Goal: Information Seeking & Learning: Learn about a topic

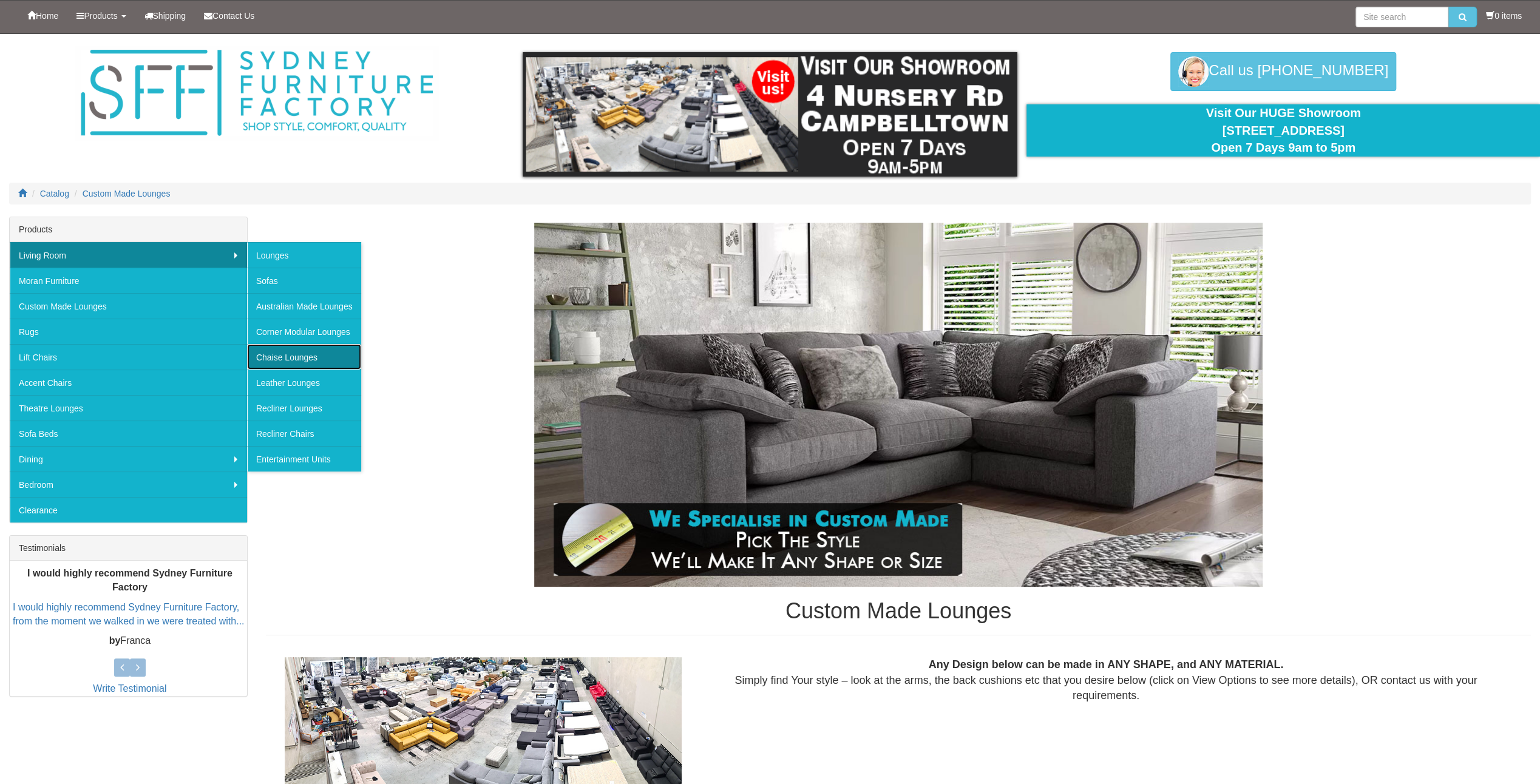
click at [313, 355] on link "Chaise Lounges" at bounding box center [304, 357] width 114 height 26
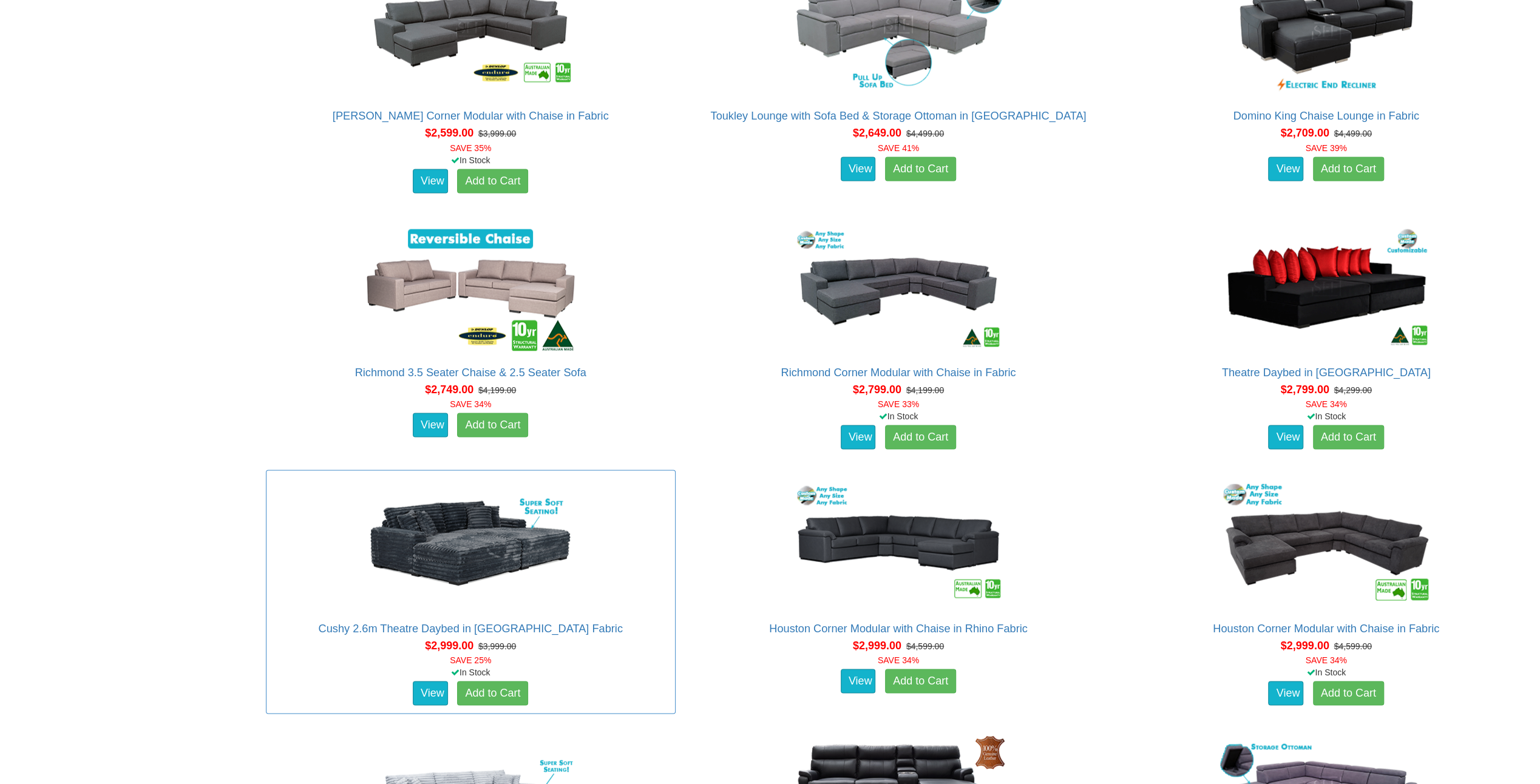
scroll to position [2184, 0]
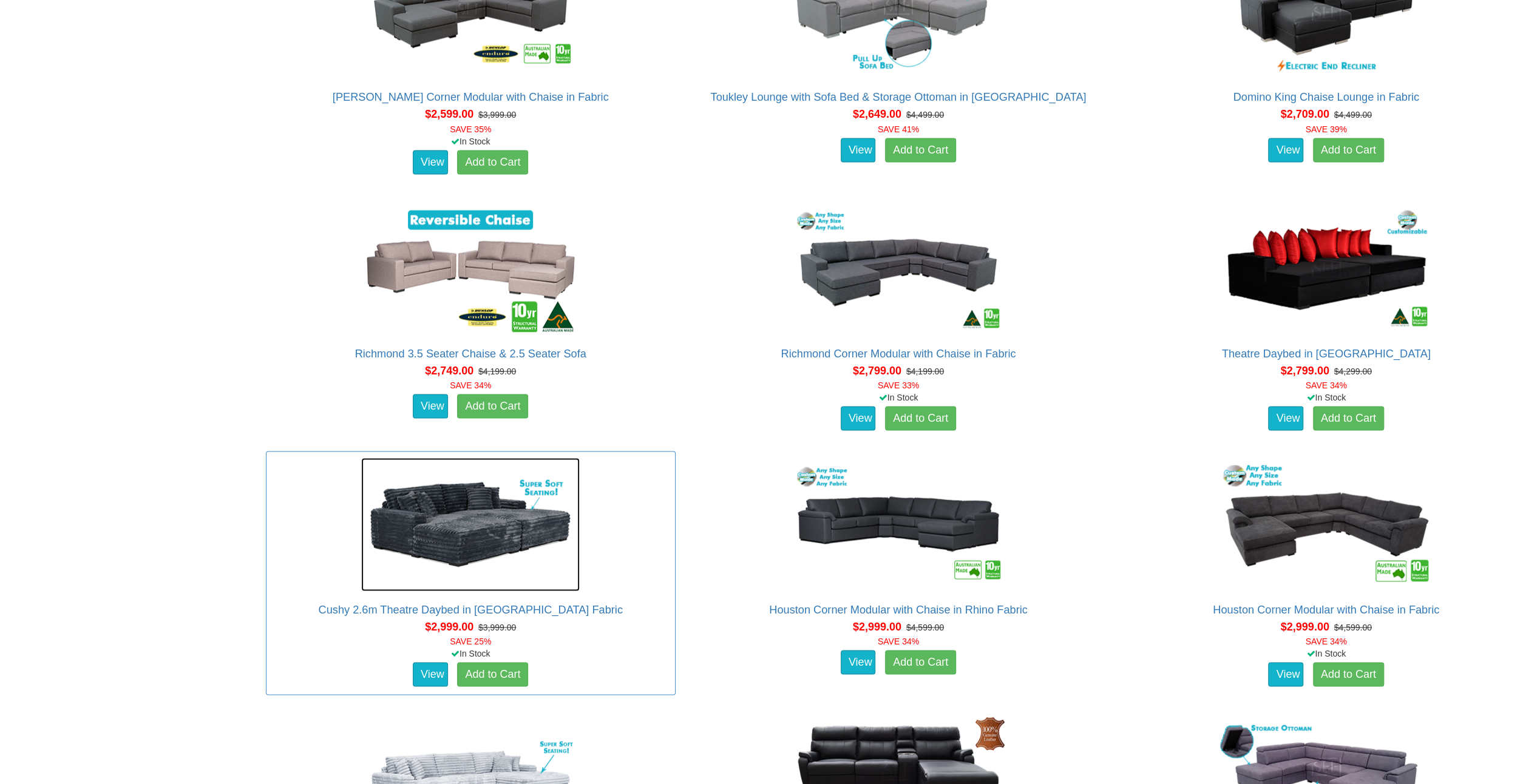
click at [484, 528] on img at bounding box center [470, 524] width 219 height 133
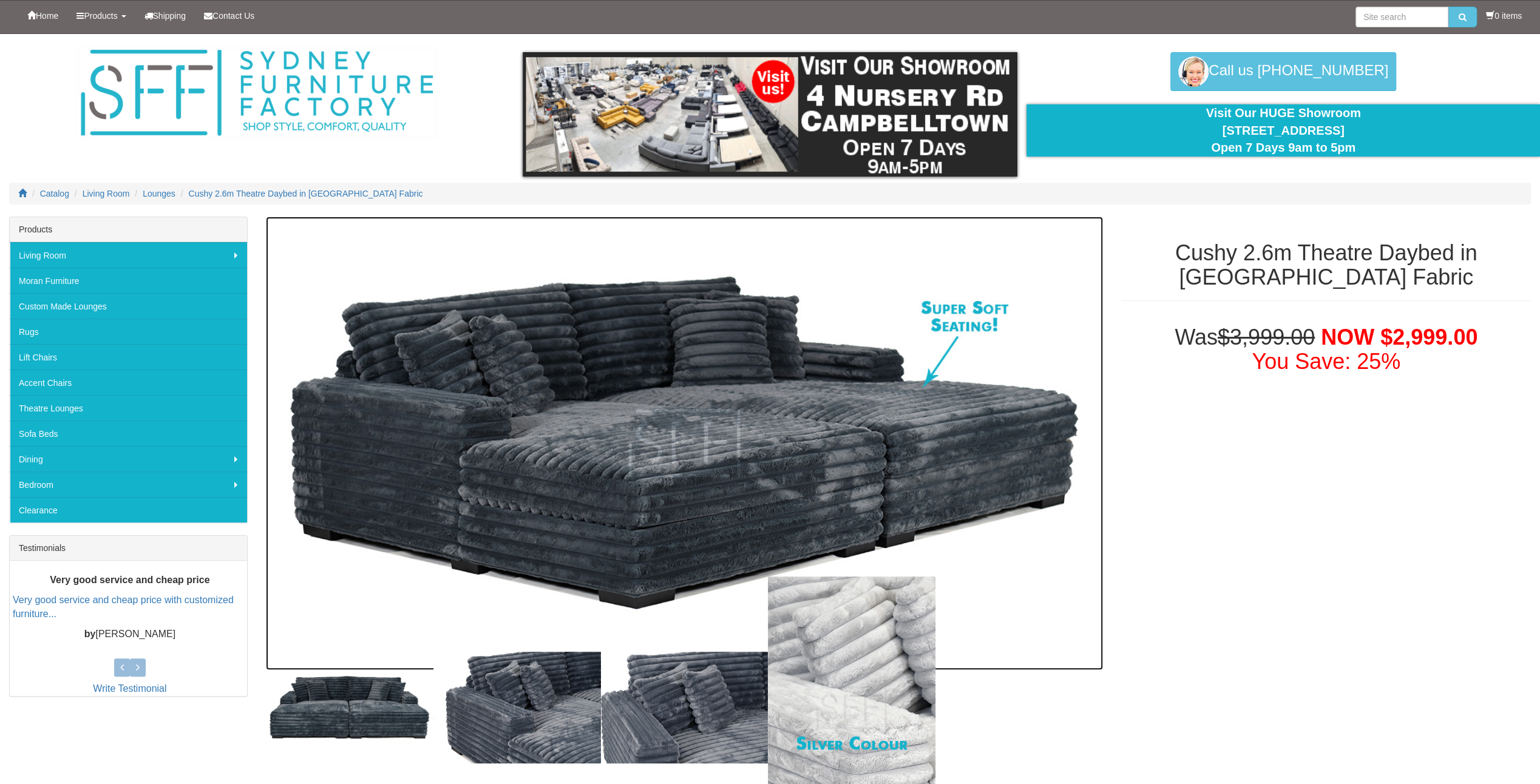
click at [652, 451] on img at bounding box center [684, 443] width 837 height 453
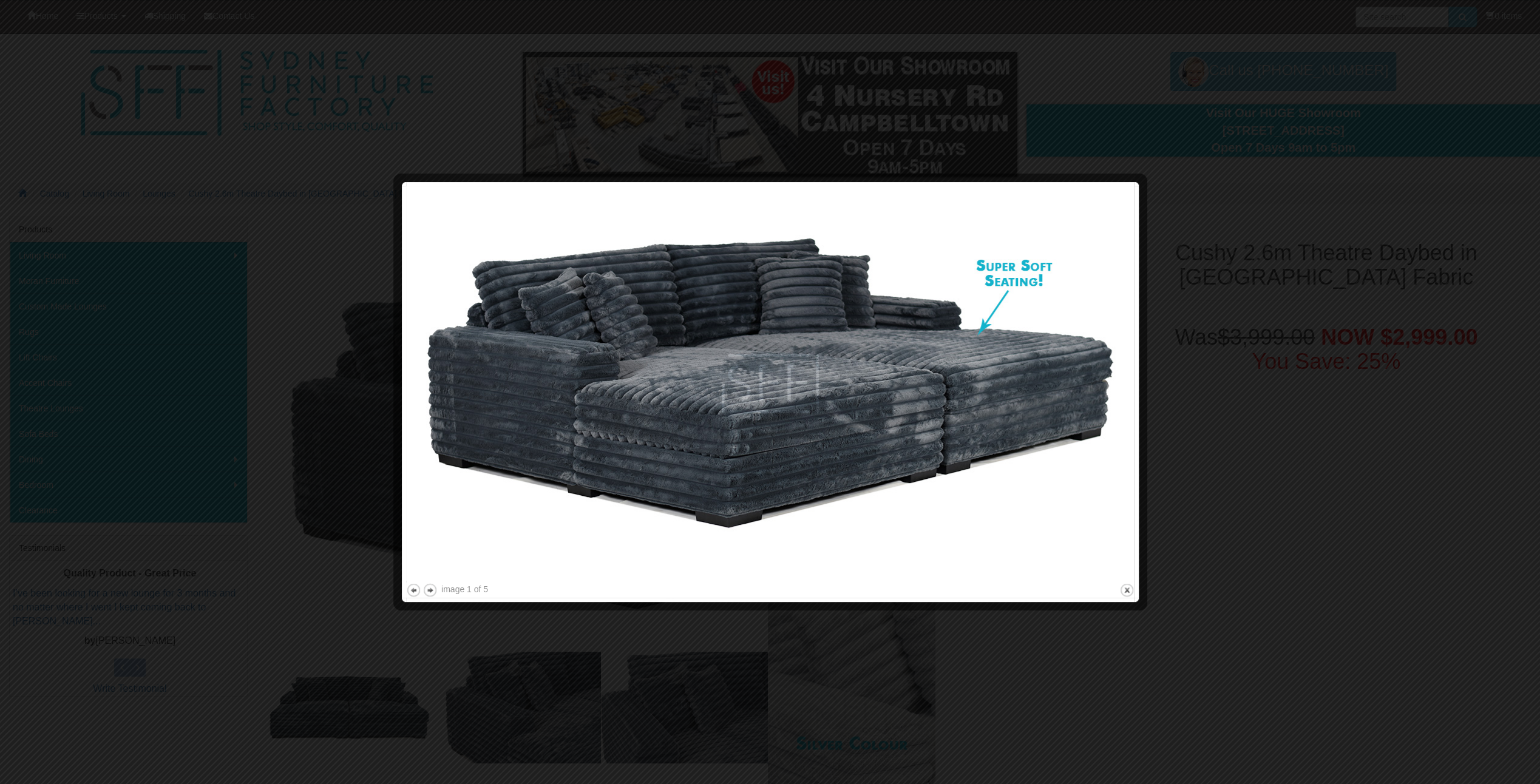
click at [1212, 466] on div at bounding box center [770, 392] width 1540 height 784
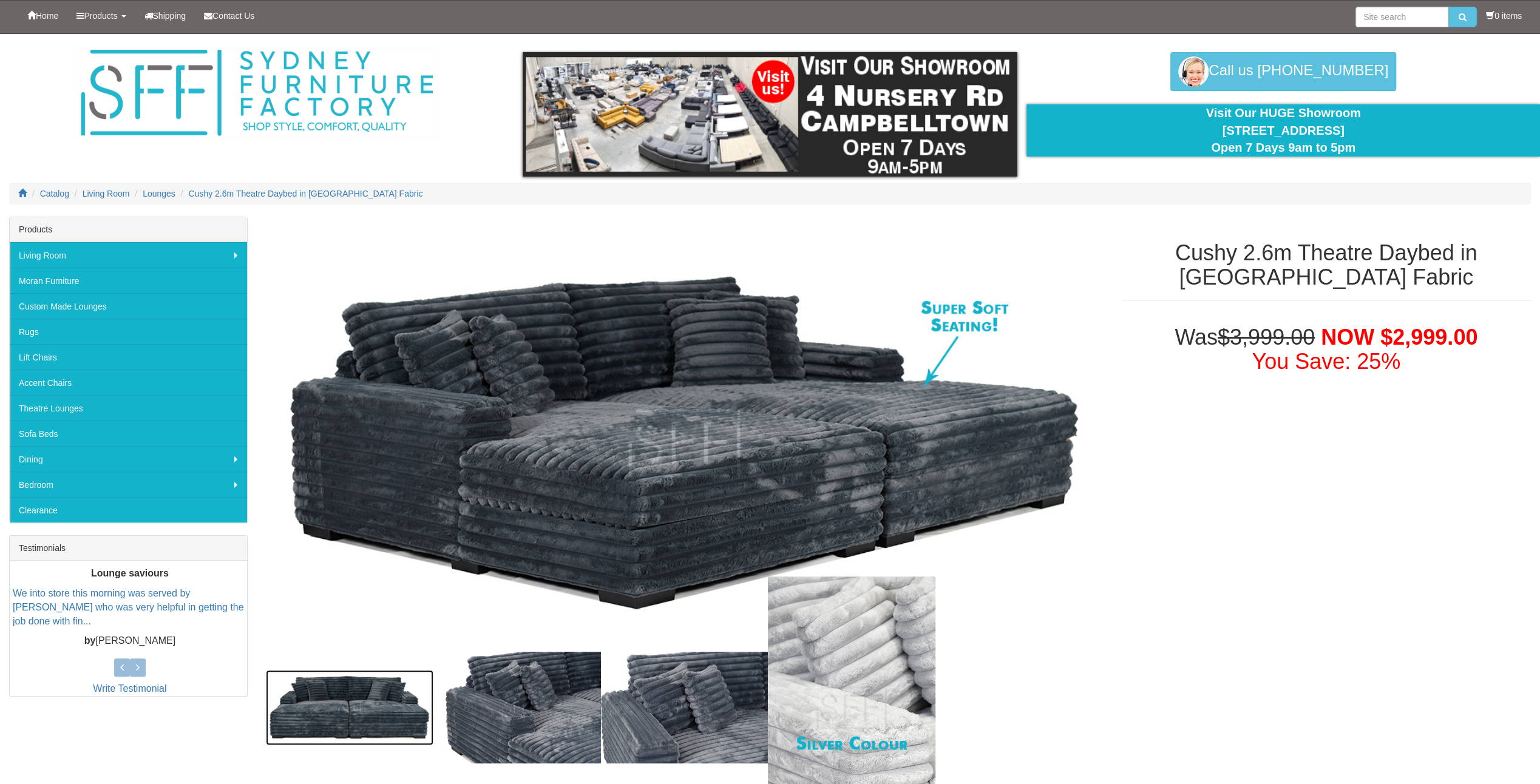
click at [375, 705] on img at bounding box center [350, 707] width 168 height 75
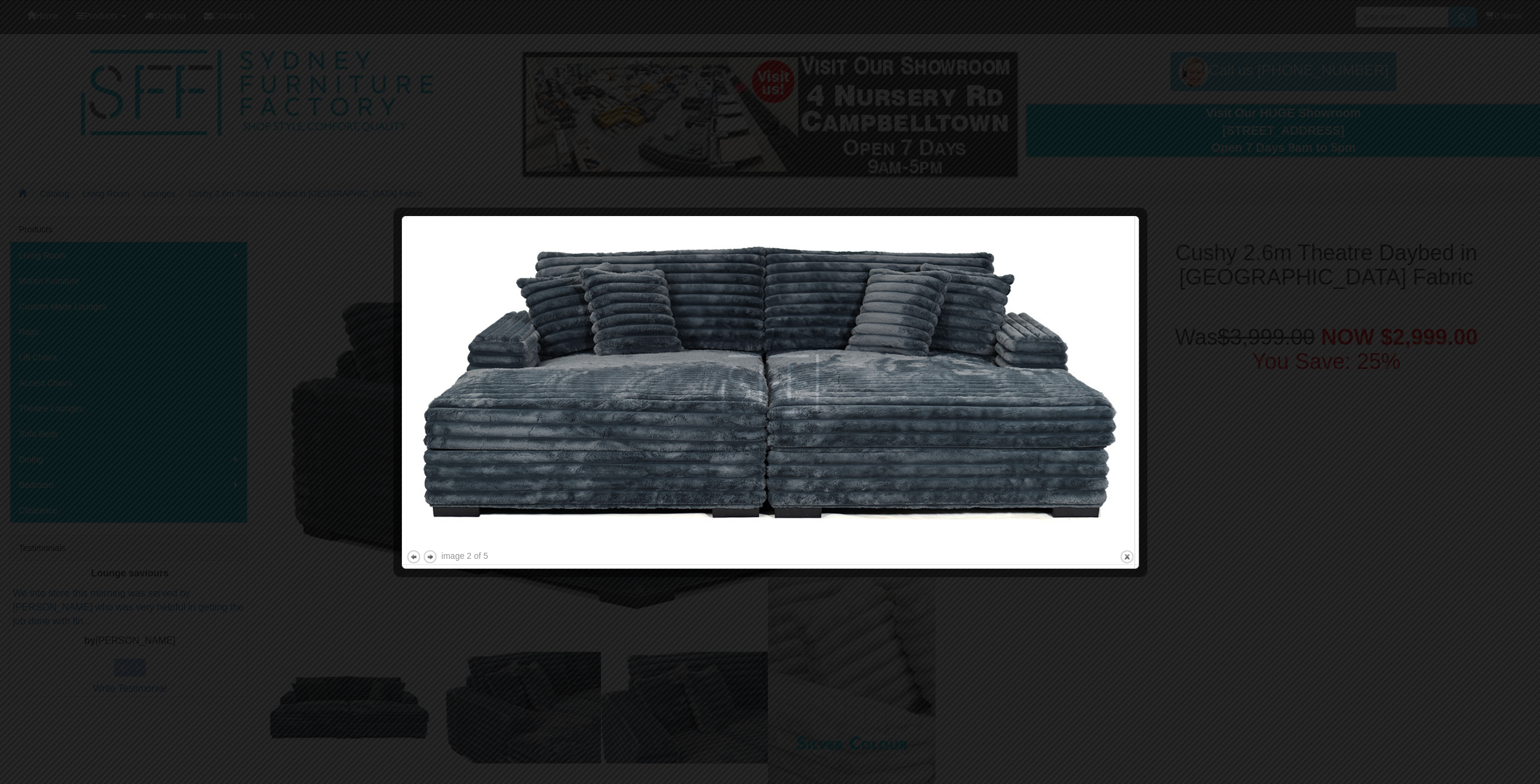
click at [1170, 411] on div at bounding box center [770, 392] width 1540 height 784
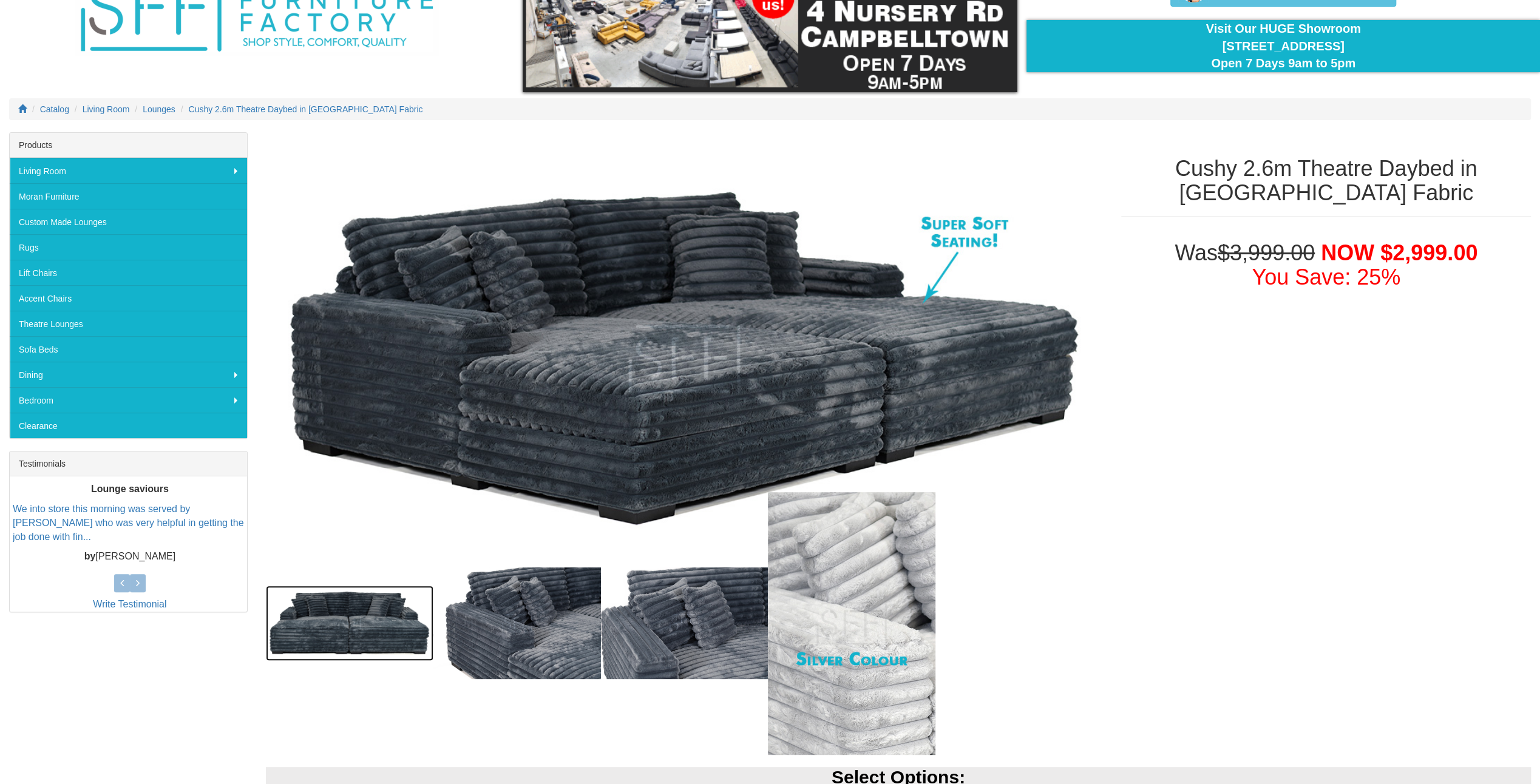
scroll to position [121, 0]
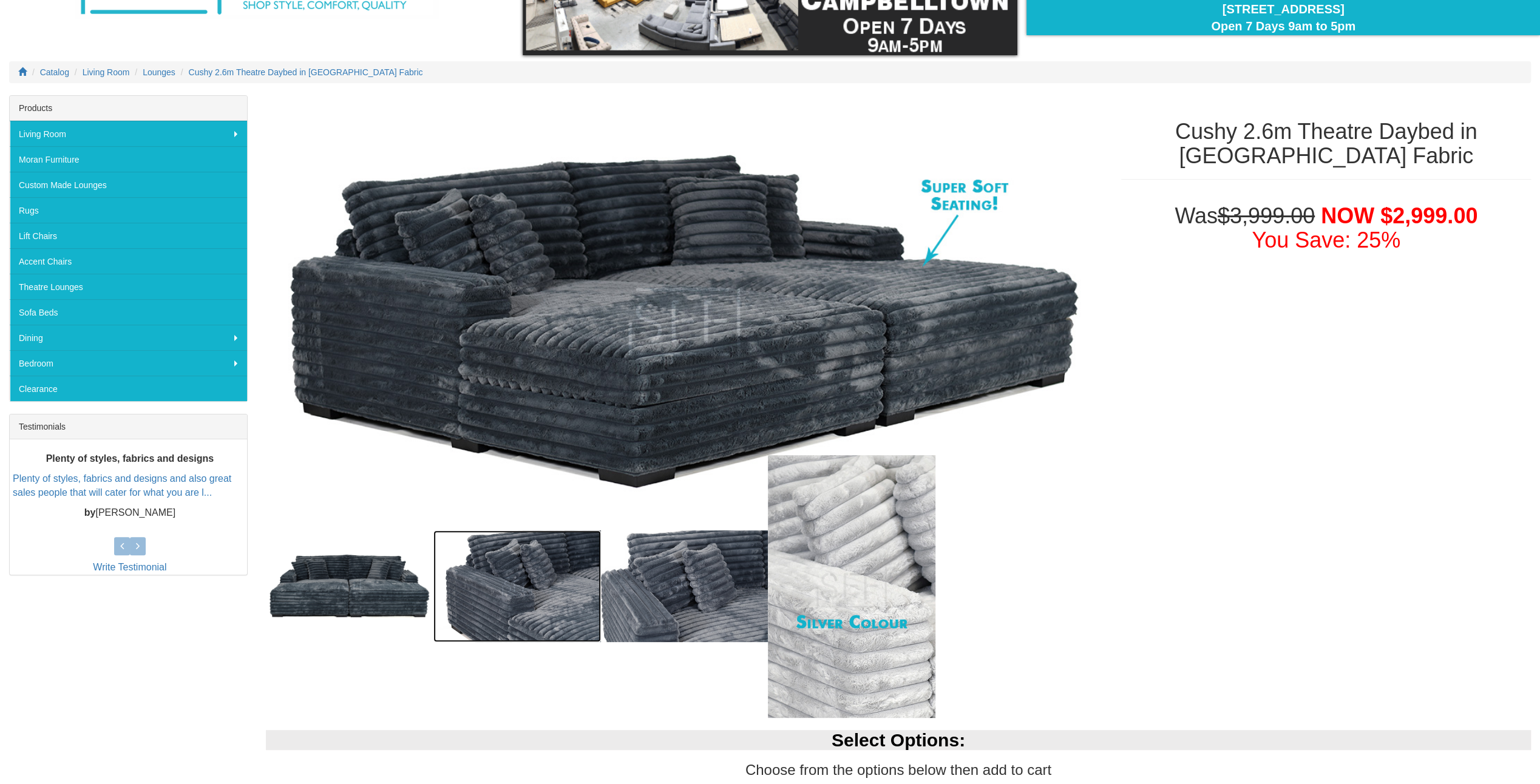
click at [540, 642] on img at bounding box center [517, 586] width 168 height 112
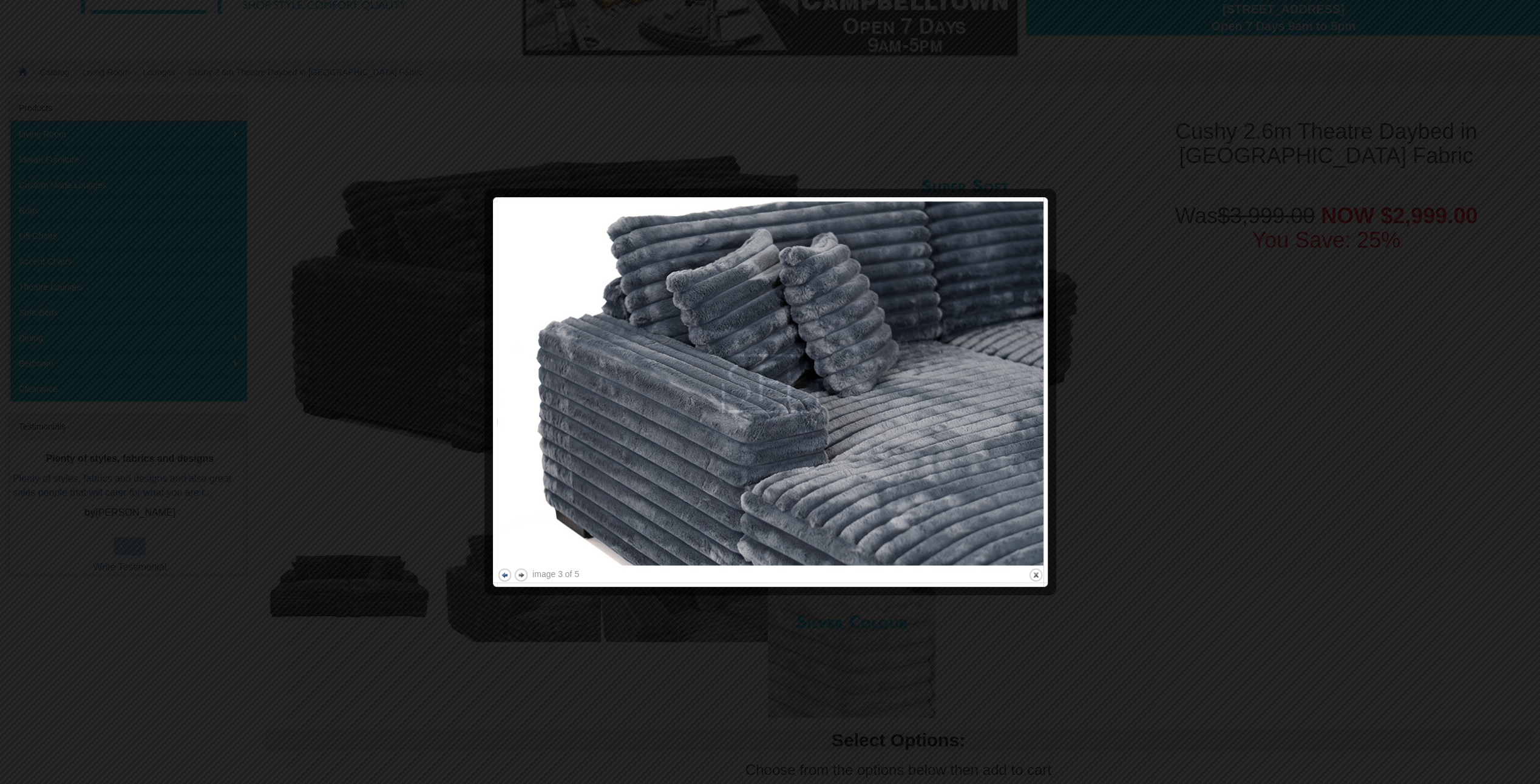
click at [502, 574] on button "previous" at bounding box center [505, 575] width 15 height 15
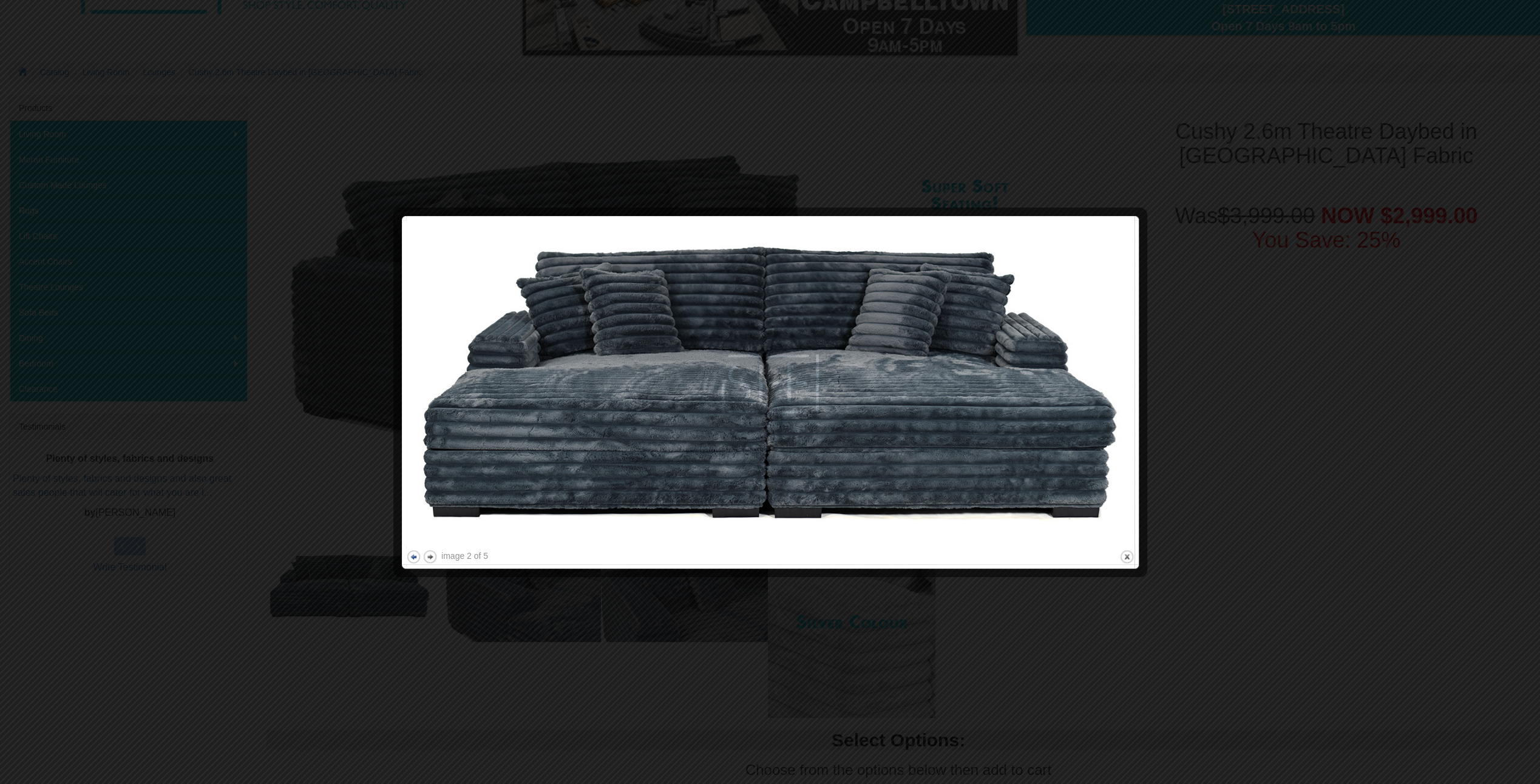
click at [502, 574] on div at bounding box center [770, 571] width 728 height 13
click at [414, 557] on button "previous" at bounding box center [414, 557] width 15 height 15
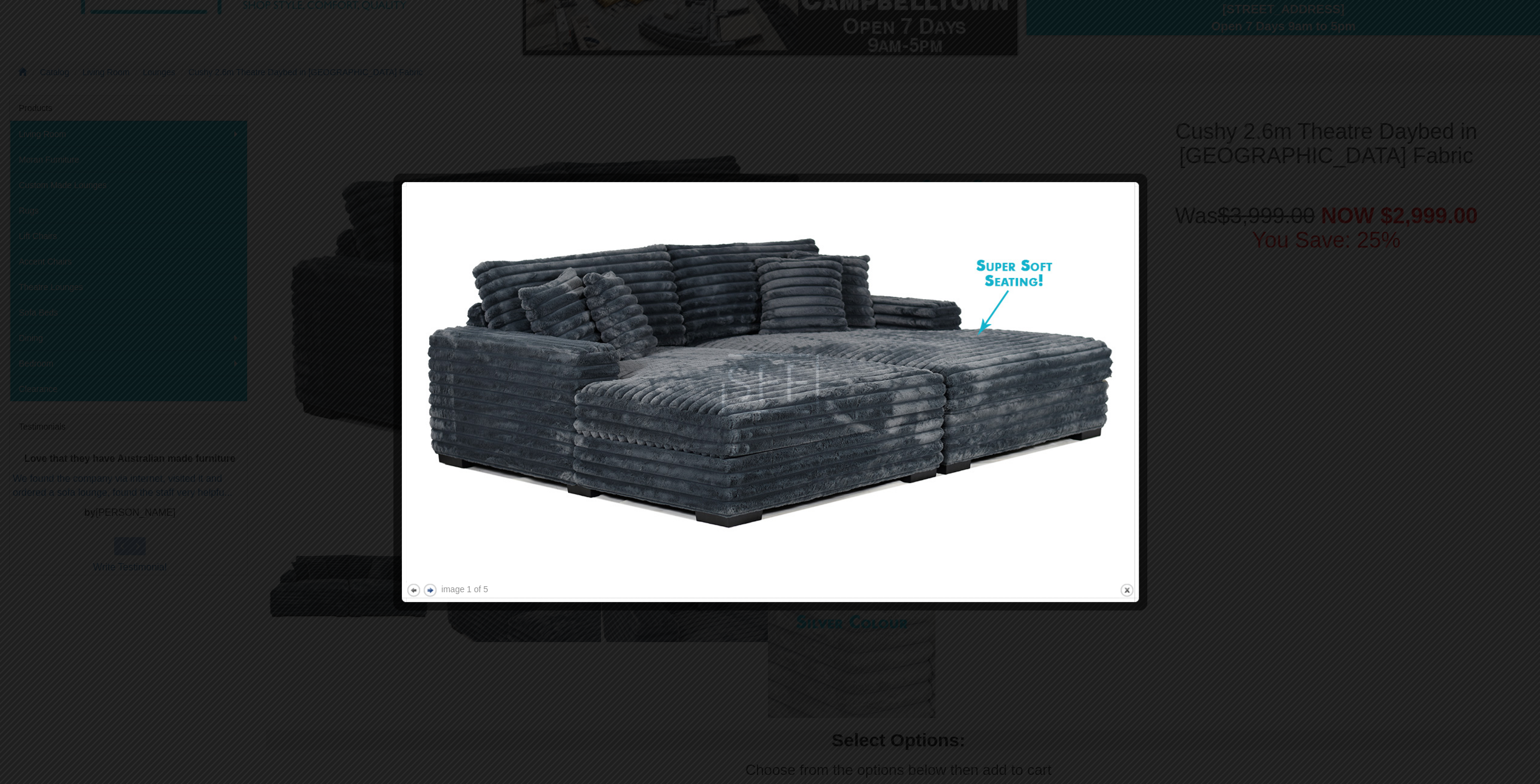
click at [431, 589] on button "next" at bounding box center [430, 591] width 15 height 15
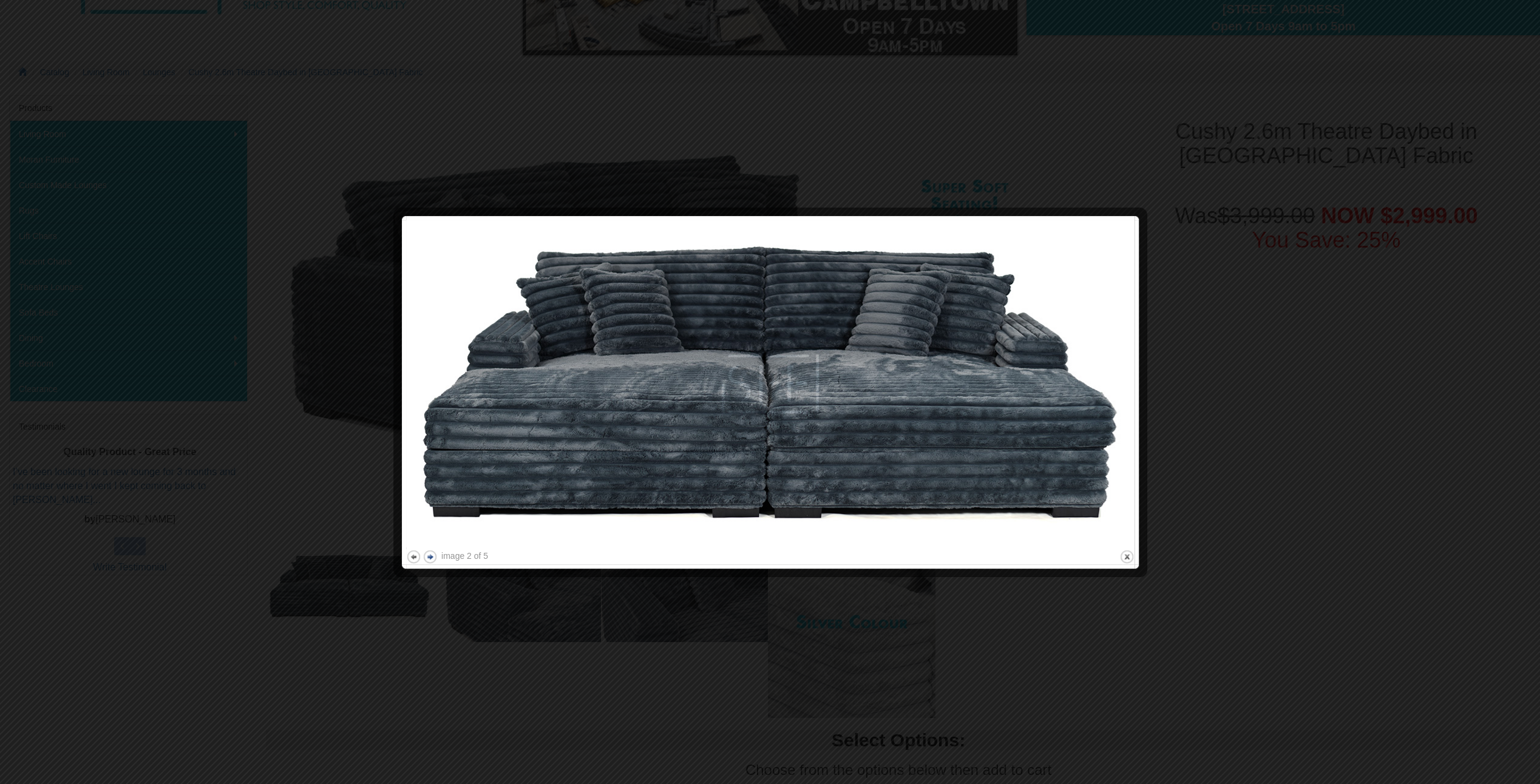
click at [430, 557] on button "next" at bounding box center [430, 557] width 15 height 15
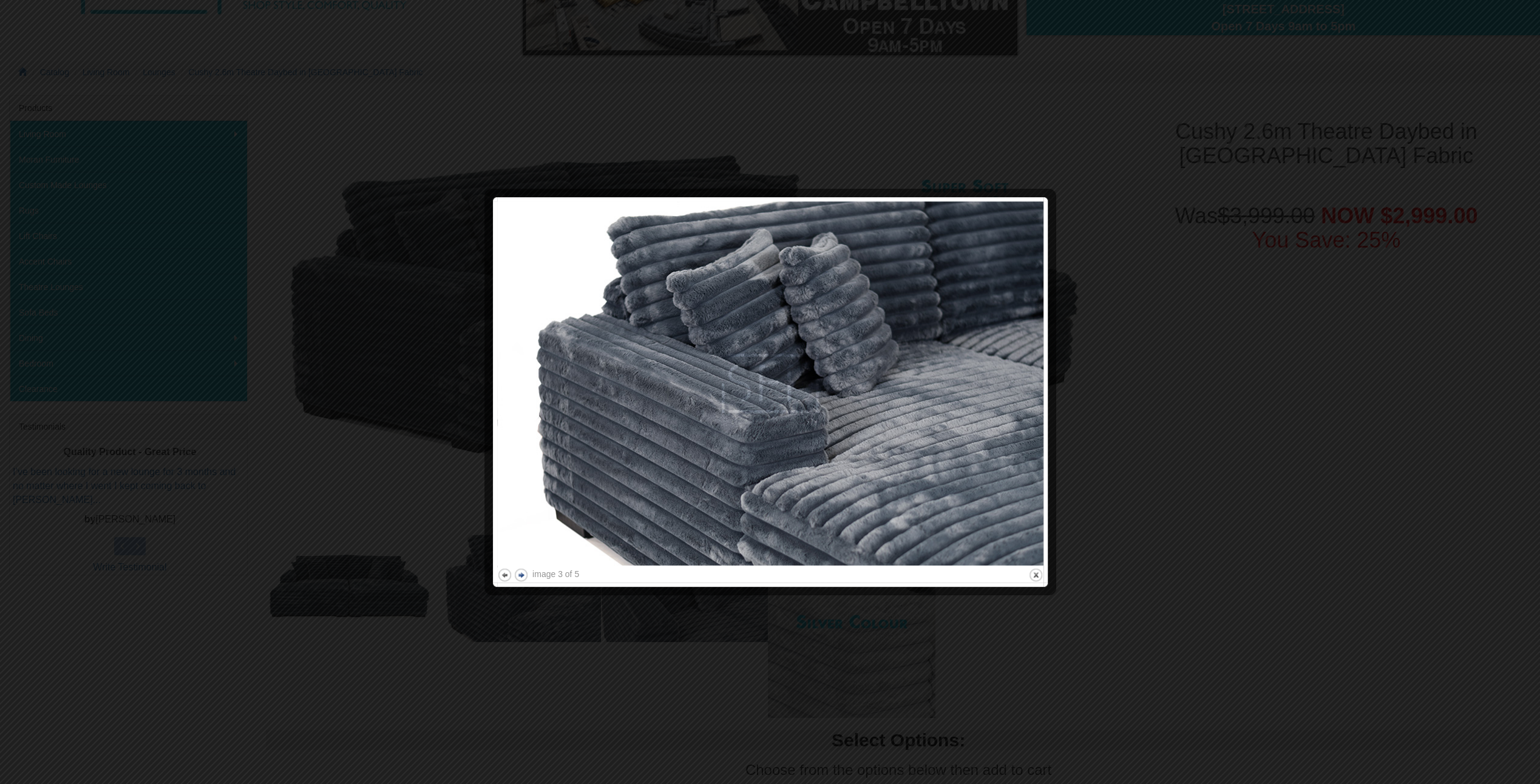
click at [520, 574] on button "next" at bounding box center [521, 575] width 15 height 15
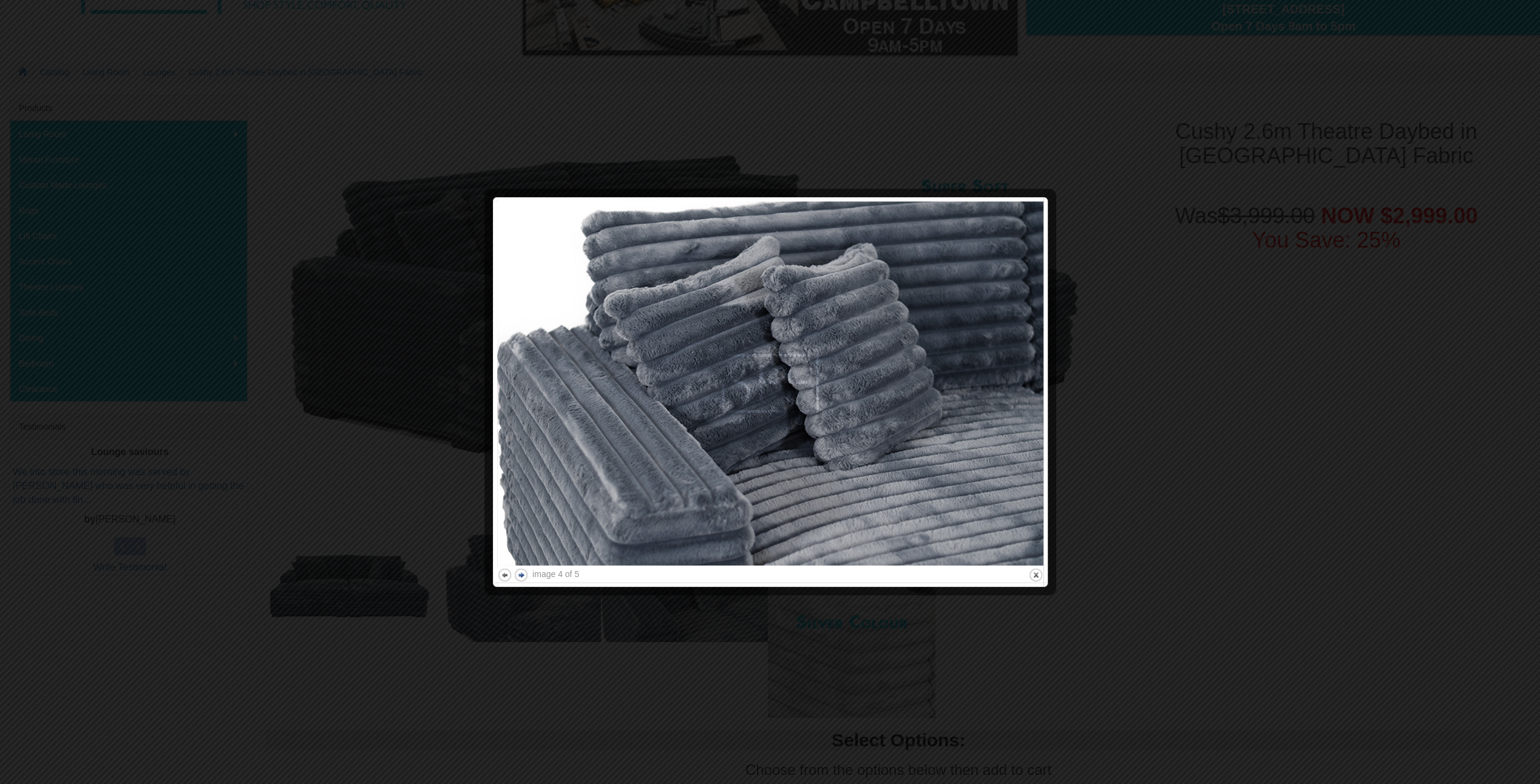
click at [520, 574] on button "next" at bounding box center [521, 575] width 15 height 15
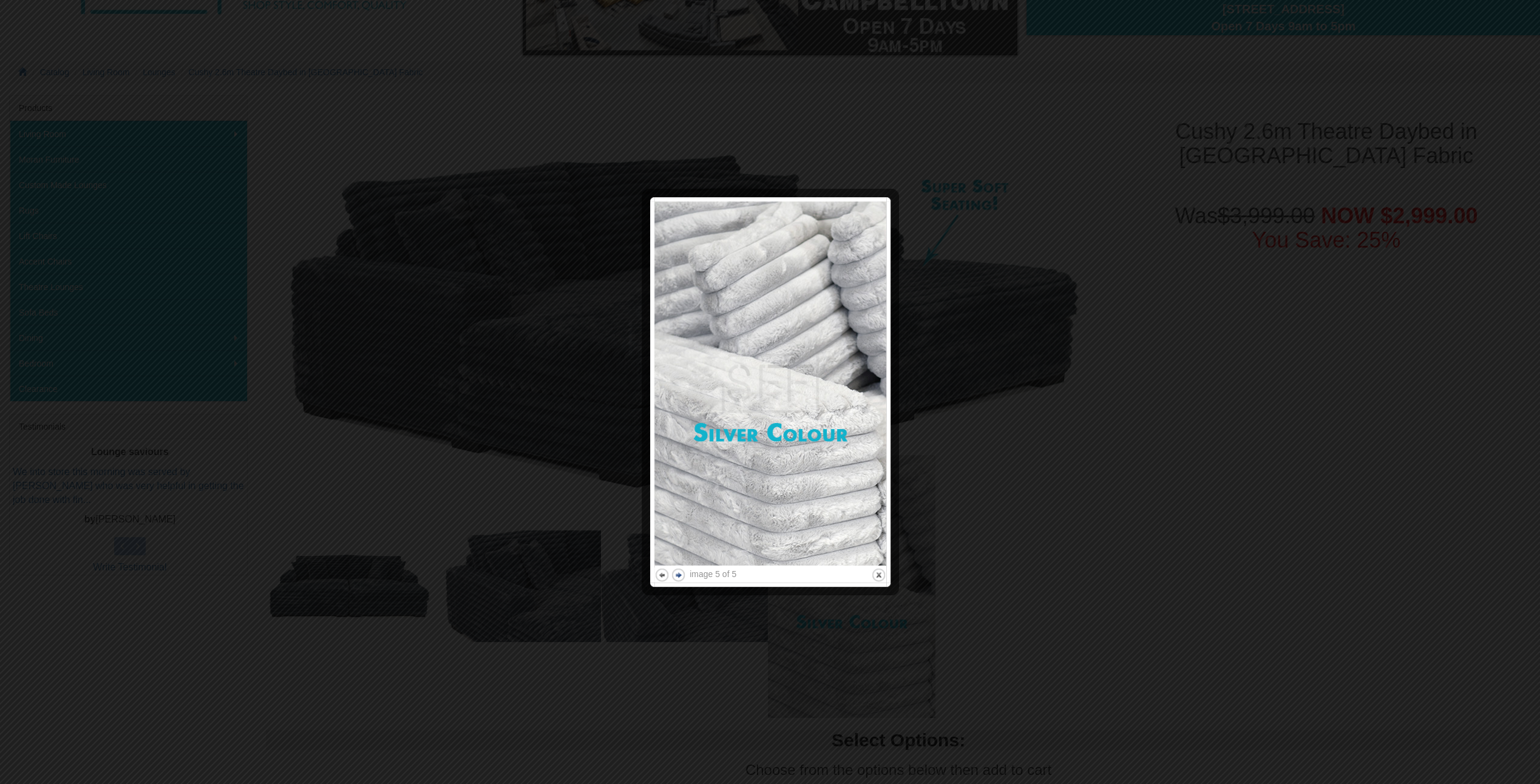
click at [520, 574] on div at bounding box center [770, 392] width 1540 height 784
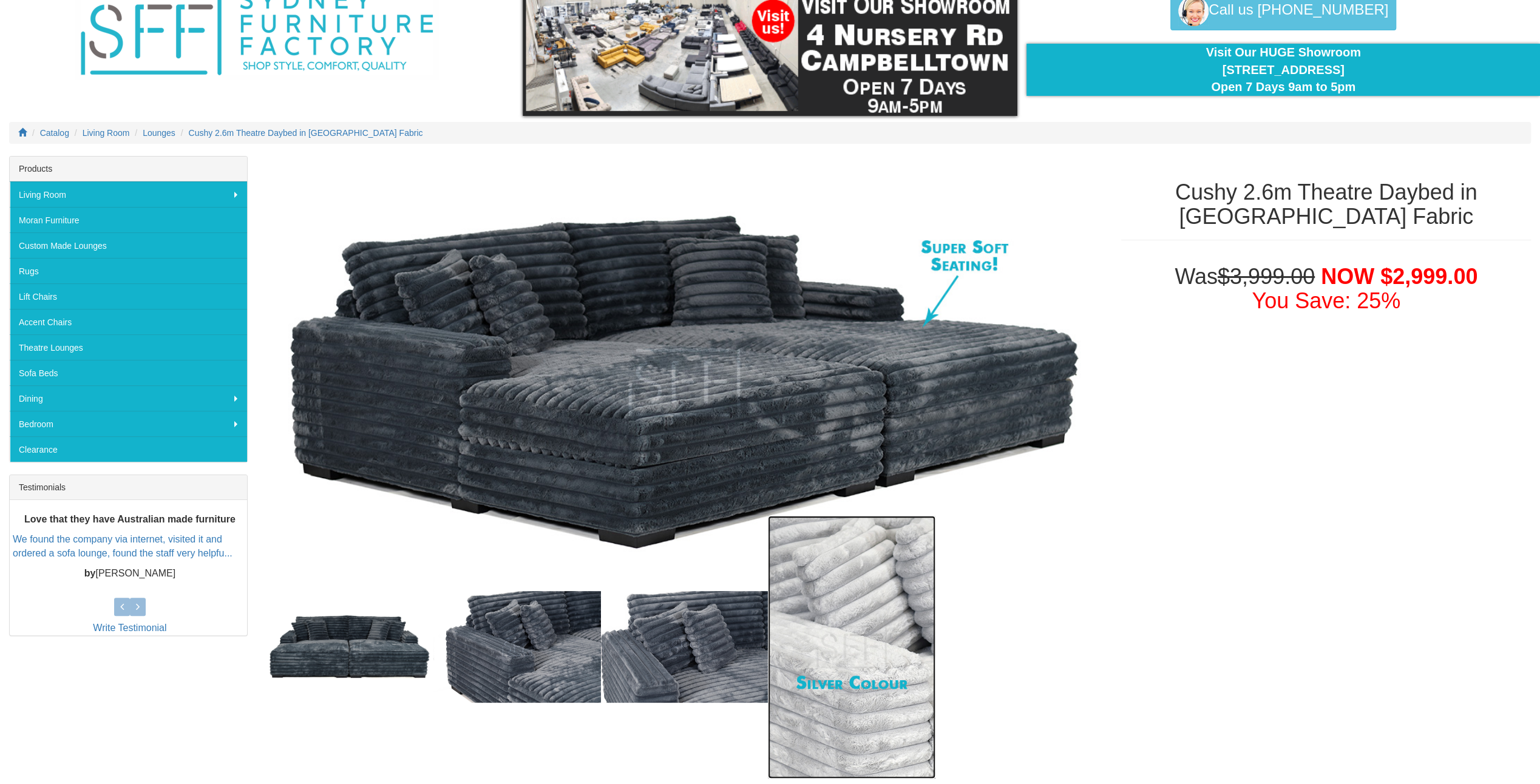
scroll to position [0, 0]
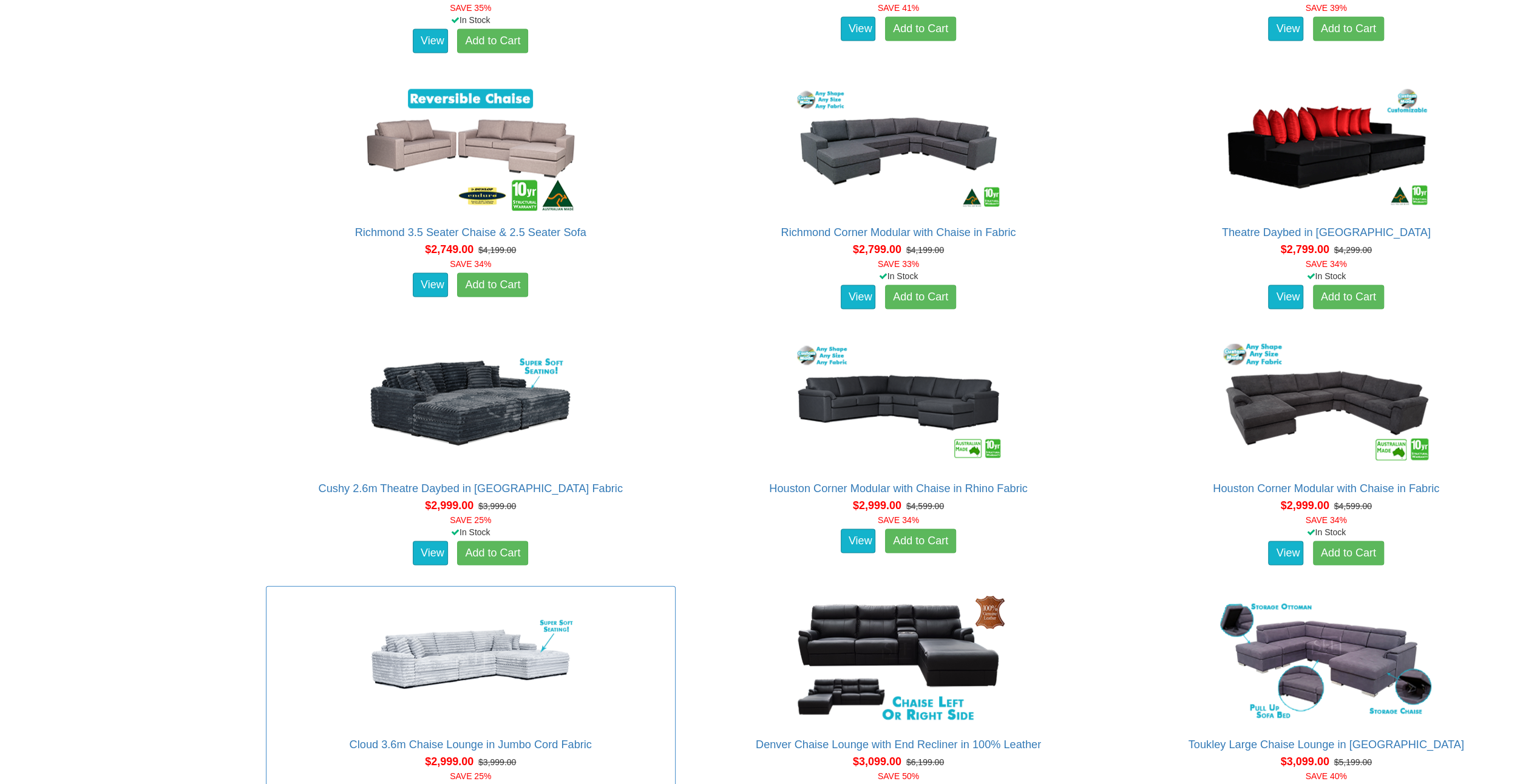
scroll to position [2367, 0]
